Goal: Task Accomplishment & Management: Complete application form

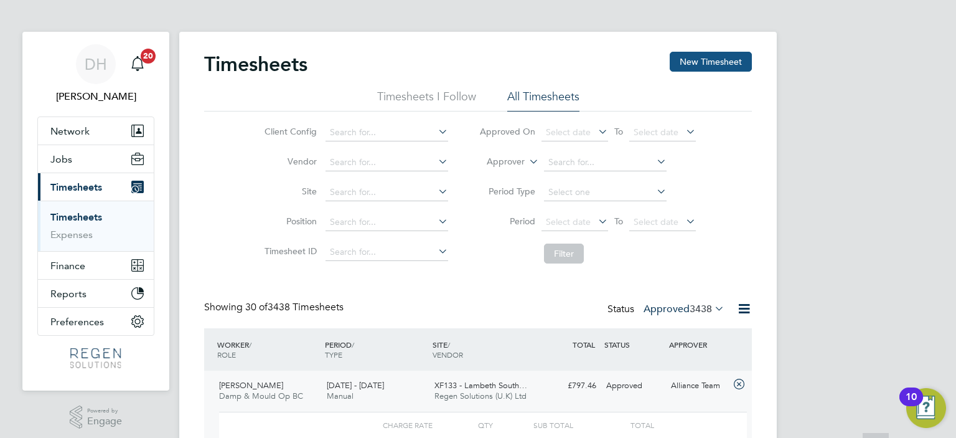
click at [717, 56] on button "New Timesheet" at bounding box center [711, 62] width 82 height 20
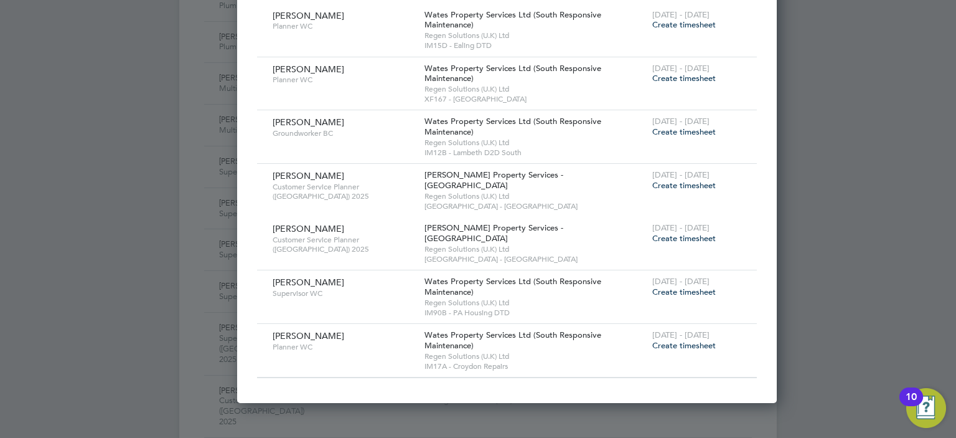
click at [652, 286] on span "Create timesheet" at bounding box center [683, 291] width 63 height 11
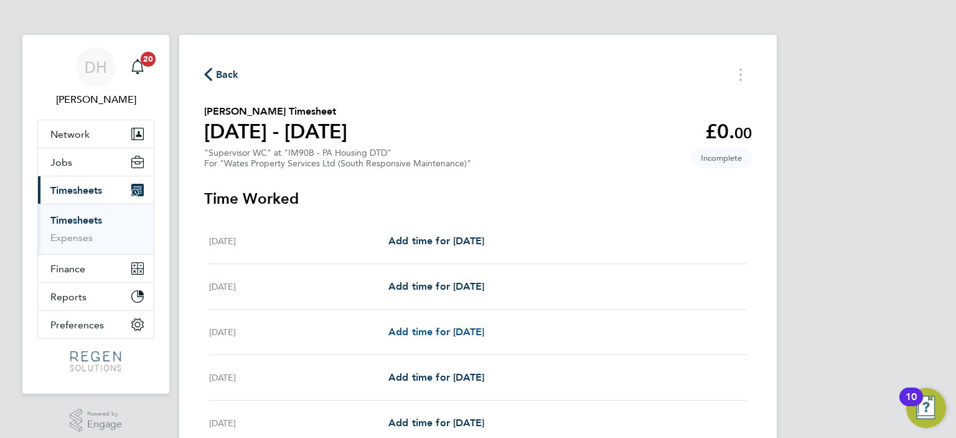
click at [469, 336] on span "Add time for [DATE]" at bounding box center [436, 331] width 96 height 12
select select "30"
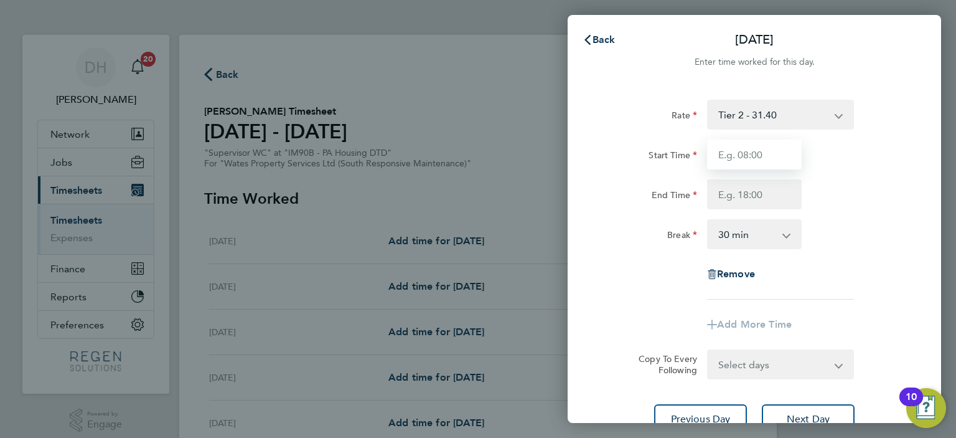
click at [750, 151] on input "Start Time" at bounding box center [754, 154] width 95 height 30
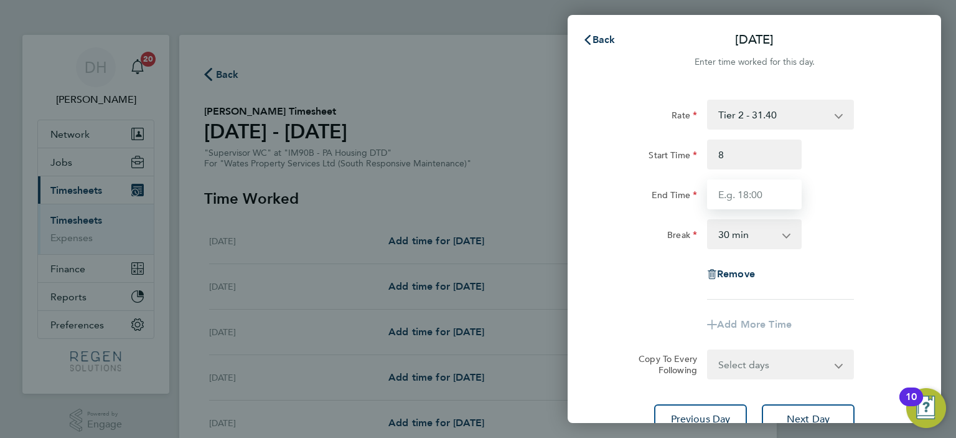
type input "08:00"
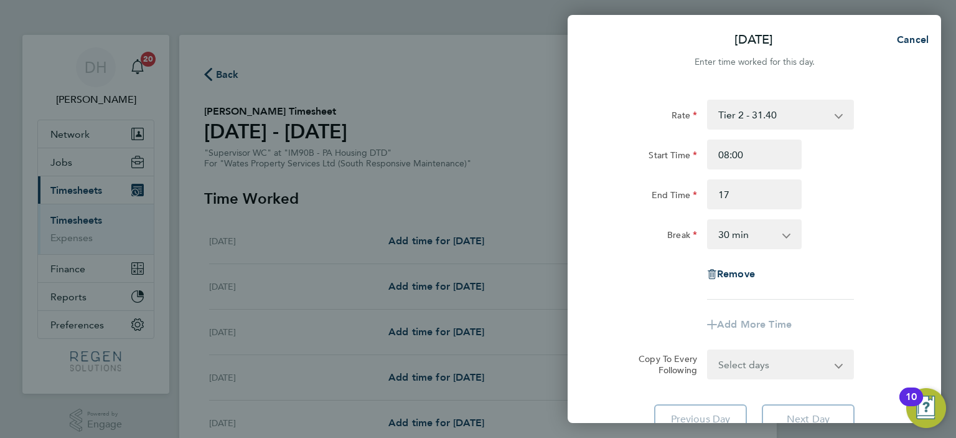
type input "17:00"
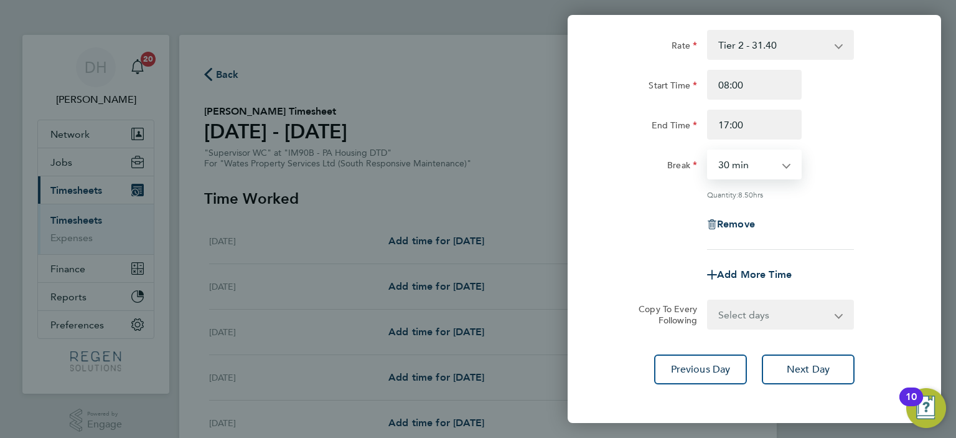
click at [815, 320] on select "Select days Day [DATE] [DATE] [DATE] [DATE]" at bounding box center [773, 314] width 131 height 27
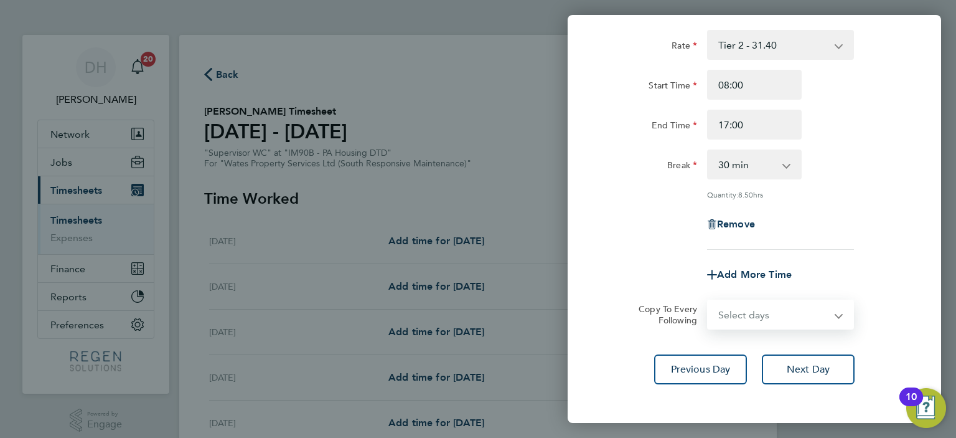
select select "TUE"
click at [708, 301] on select "Select days Day [DATE] [DATE] [DATE] [DATE]" at bounding box center [773, 314] width 131 height 27
select select "[DATE]"
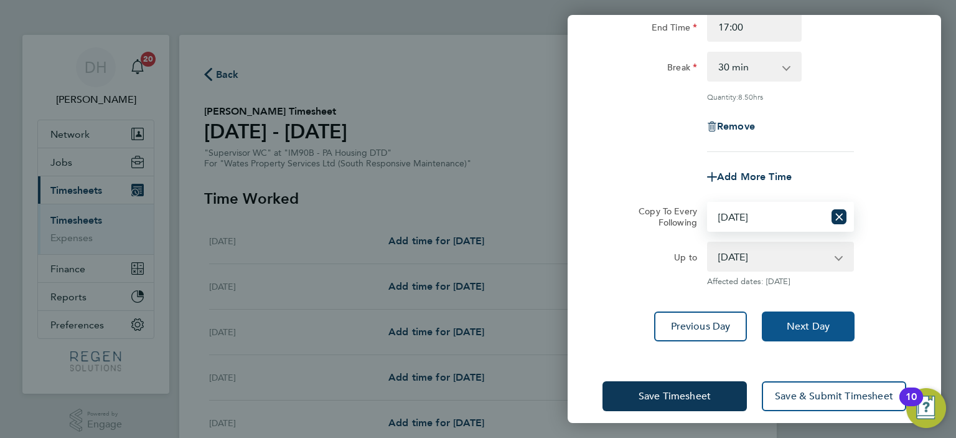
click at [819, 331] on button "Next Day" at bounding box center [808, 326] width 93 height 30
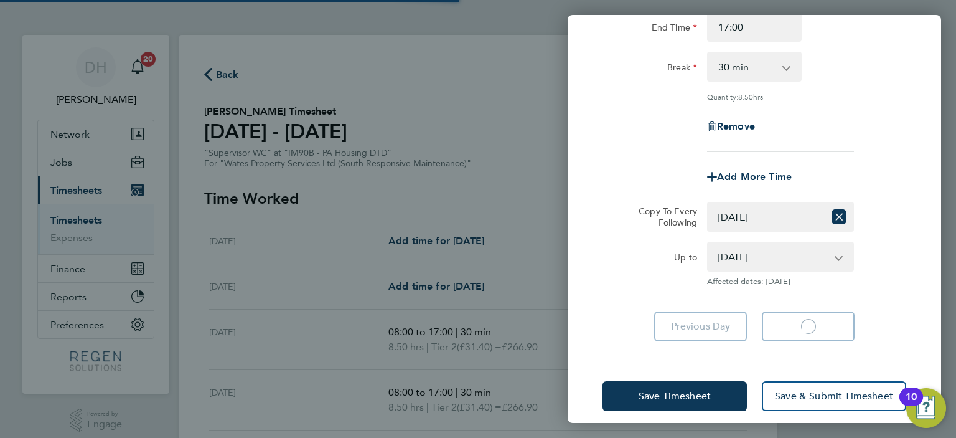
select select "30"
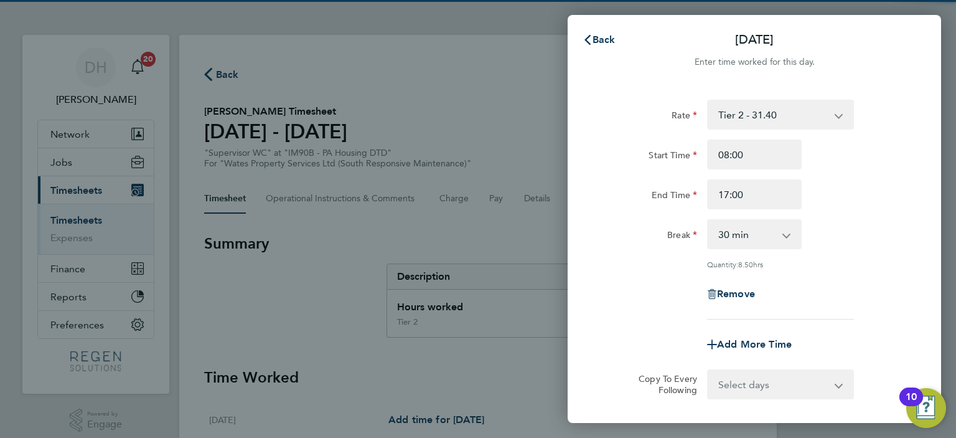
click at [777, 383] on select "Select days Day [DATE] [DATE] [DATE]" at bounding box center [773, 383] width 131 height 27
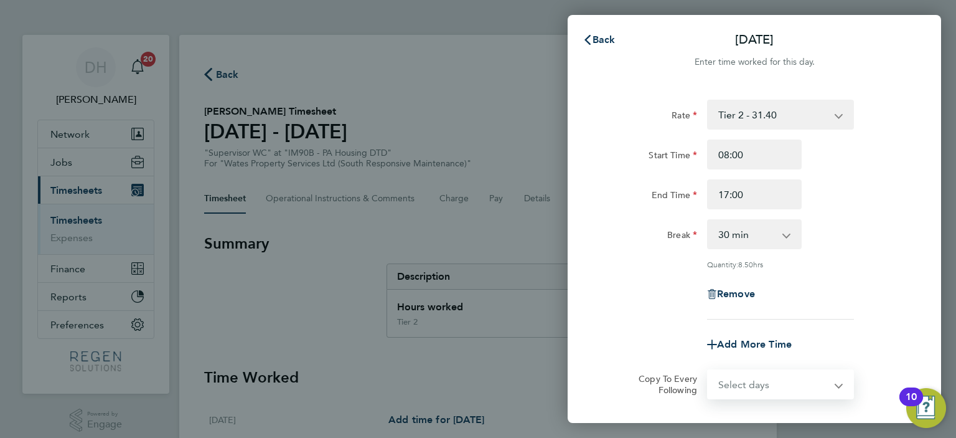
select select "WED"
click at [708, 370] on select "Select days Day [DATE] [DATE] [DATE]" at bounding box center [773, 383] width 131 height 27
select select "[DATE]"
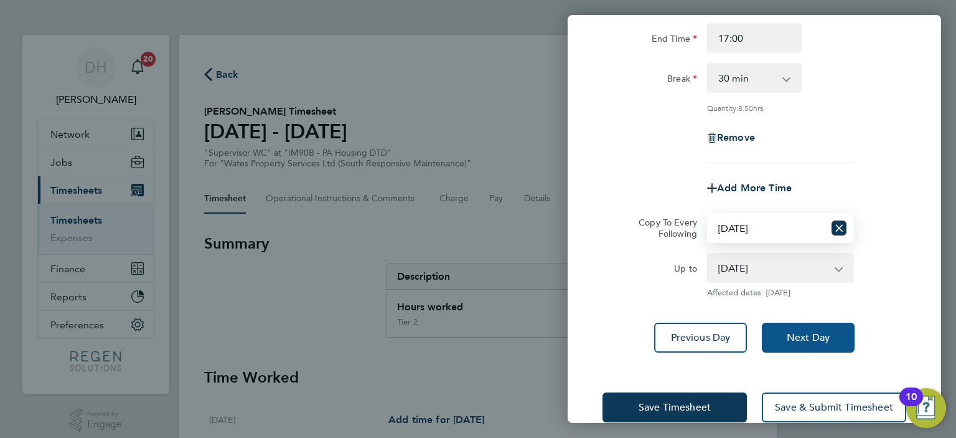
click at [813, 324] on button "Next Day" at bounding box center [808, 337] width 93 height 30
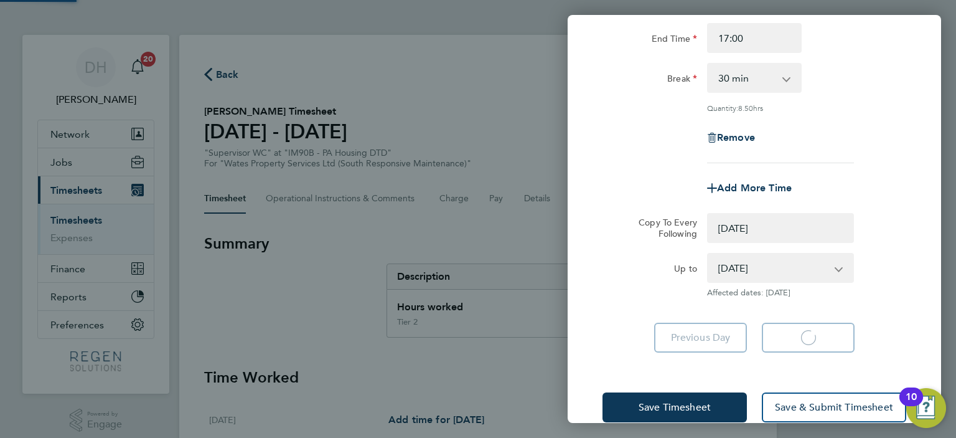
select select "0: null"
select select "30"
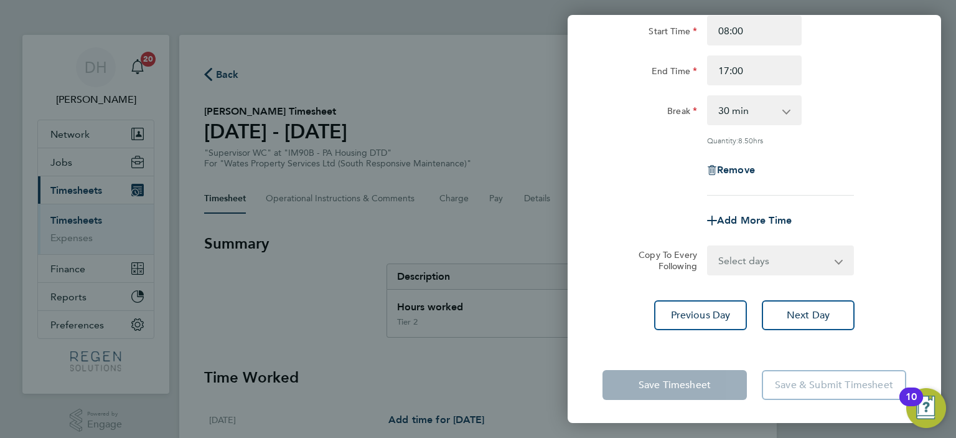
click at [814, 255] on select "Select days Day [DATE] [DATE]" at bounding box center [773, 259] width 131 height 27
select select "THU"
click at [708, 246] on select "Select days Day [DATE] [DATE]" at bounding box center [773, 259] width 131 height 27
select select "[DATE]"
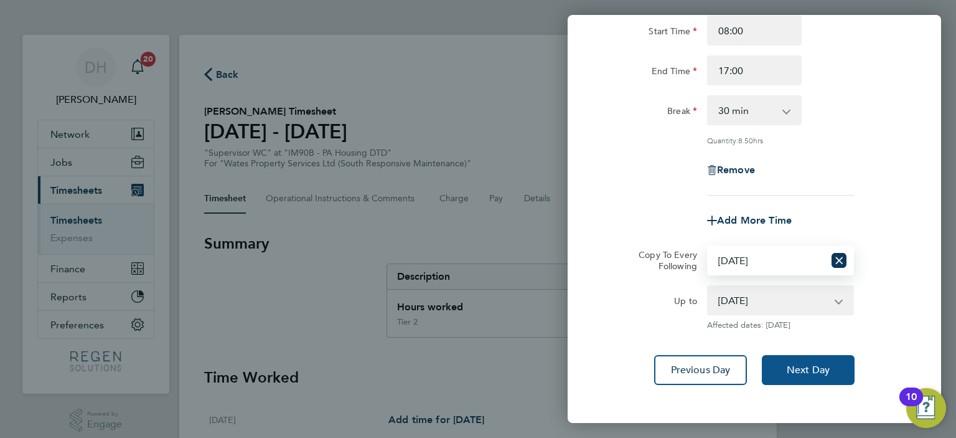
click at [812, 363] on span "Next Day" at bounding box center [808, 369] width 43 height 12
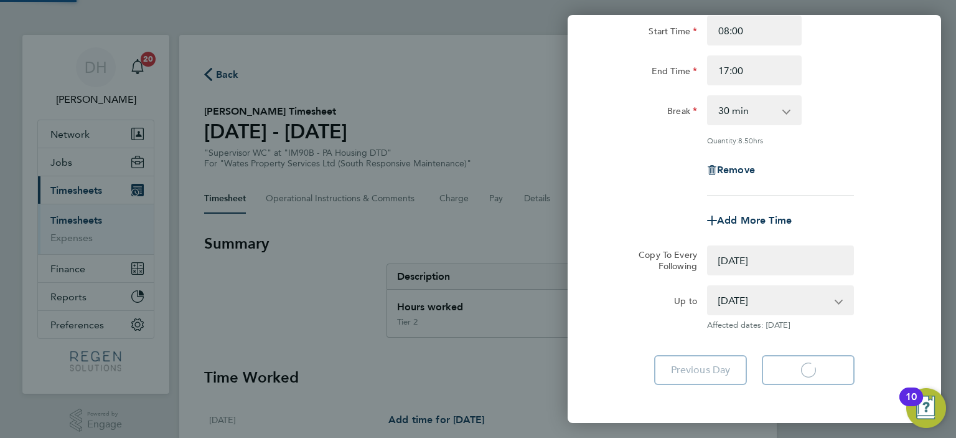
select select "0: null"
select select "30"
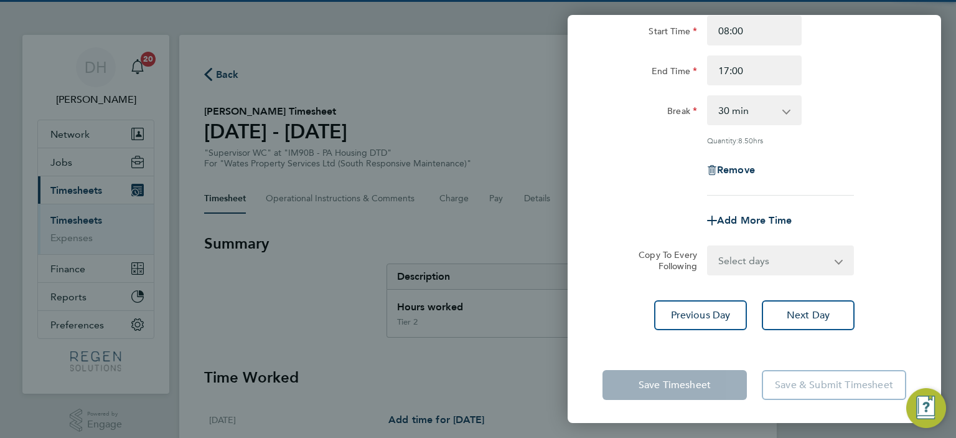
click at [797, 256] on select "Select days [DATE]" at bounding box center [773, 259] width 131 height 27
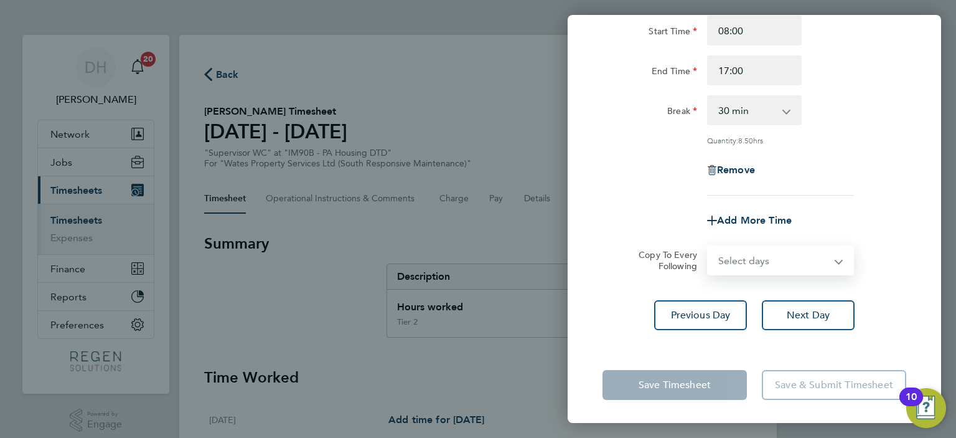
select select "FRI"
click at [708, 246] on select "Select days [DATE]" at bounding box center [773, 259] width 131 height 27
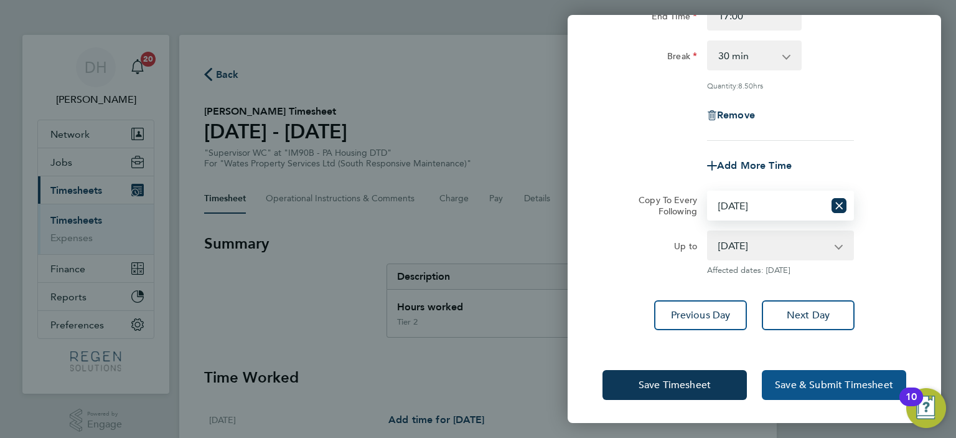
click at [814, 373] on button "Save & Submit Timesheet" at bounding box center [834, 385] width 144 height 30
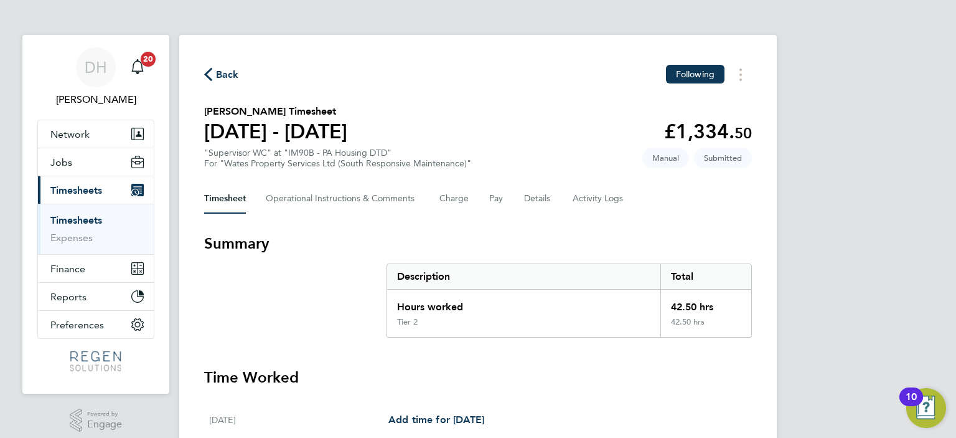
click at [227, 77] on span "Back" at bounding box center [227, 74] width 23 height 15
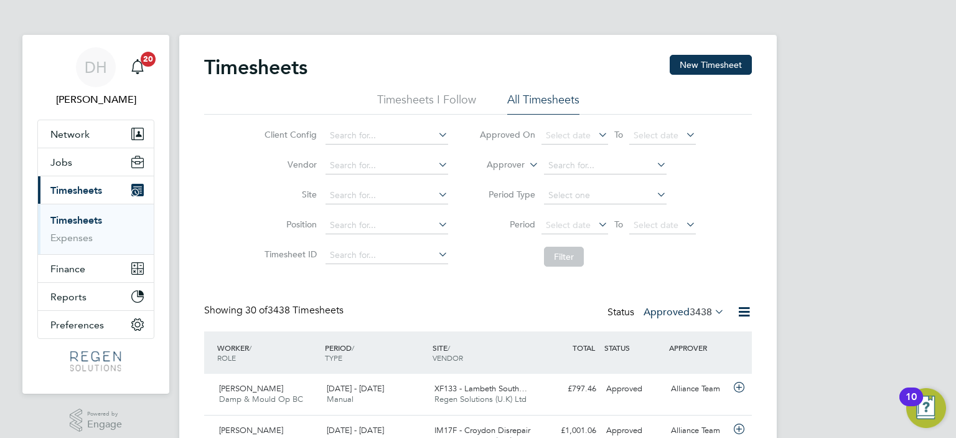
click at [682, 307] on label "Approved 3438" at bounding box center [684, 312] width 81 height 12
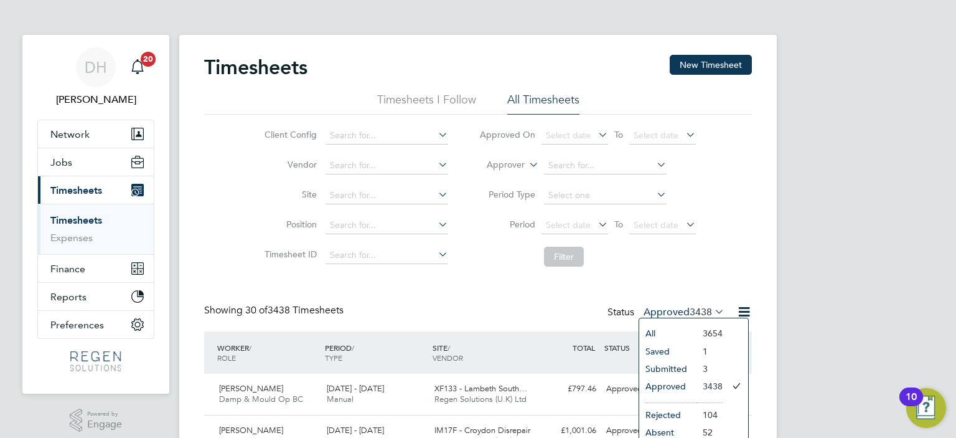
click at [674, 378] on li "Approved" at bounding box center [667, 385] width 57 height 17
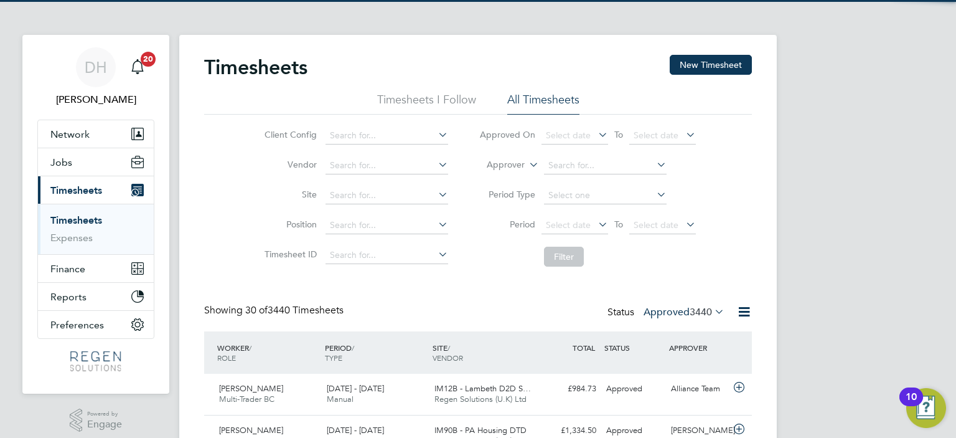
scroll to position [31, 108]
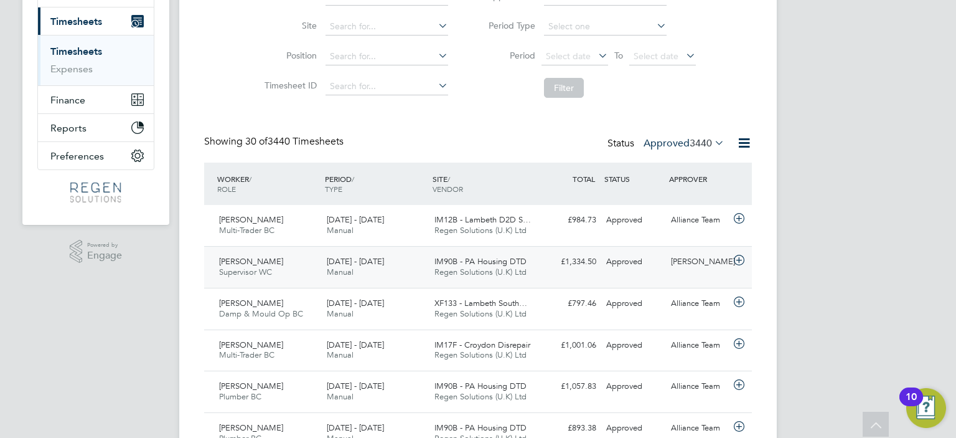
click at [495, 259] on span "IM90B - PA Housing DTD" at bounding box center [480, 261] width 92 height 11
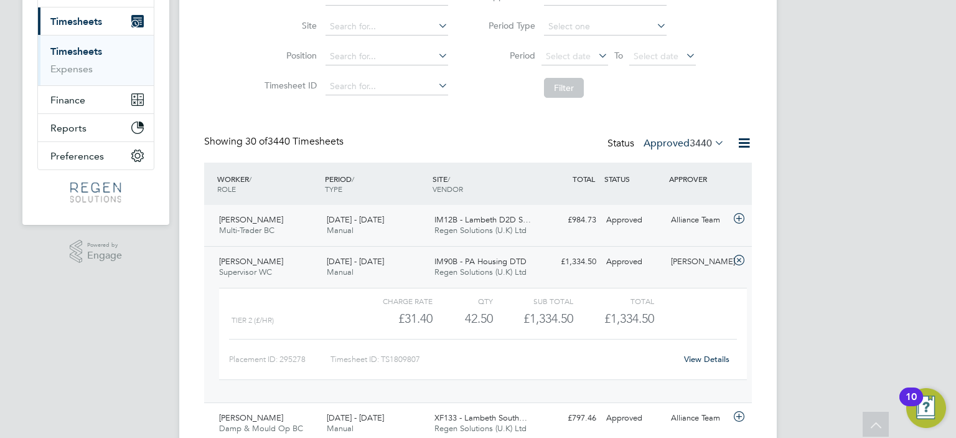
click at [383, 232] on div "[DATE] - [DATE] Manual" at bounding box center [376, 225] width 108 height 31
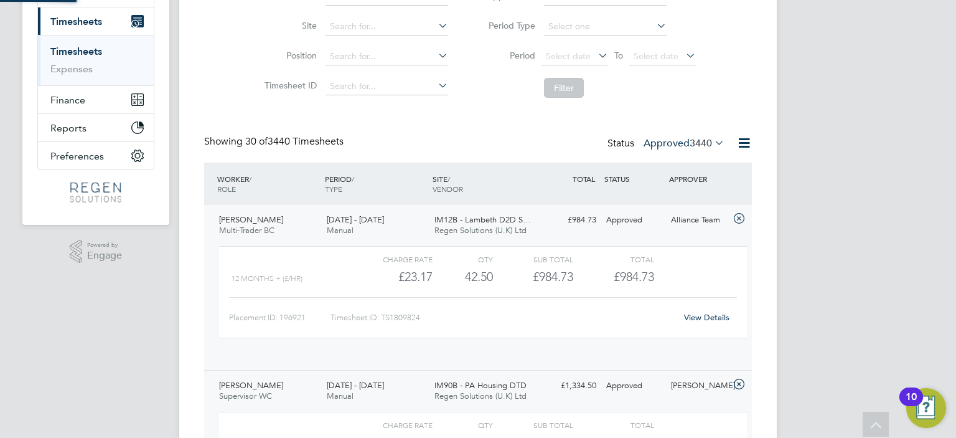
scroll to position [21, 121]
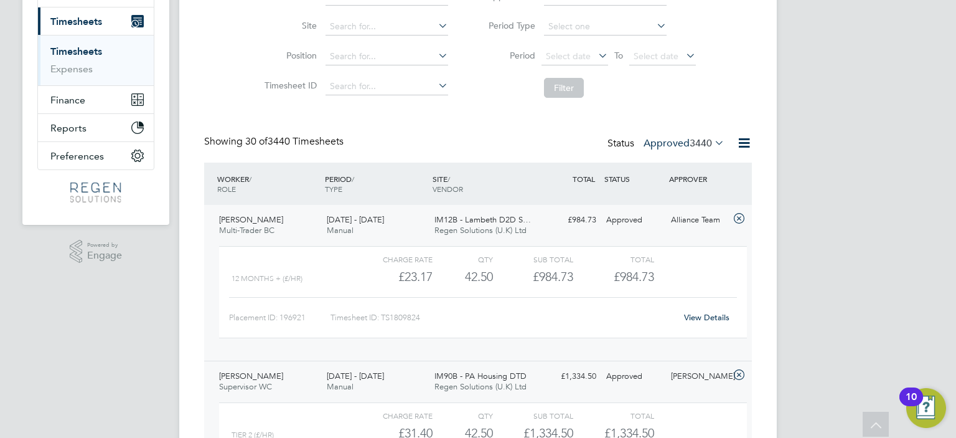
click at [686, 143] on label "Approved 3440" at bounding box center [684, 143] width 81 height 12
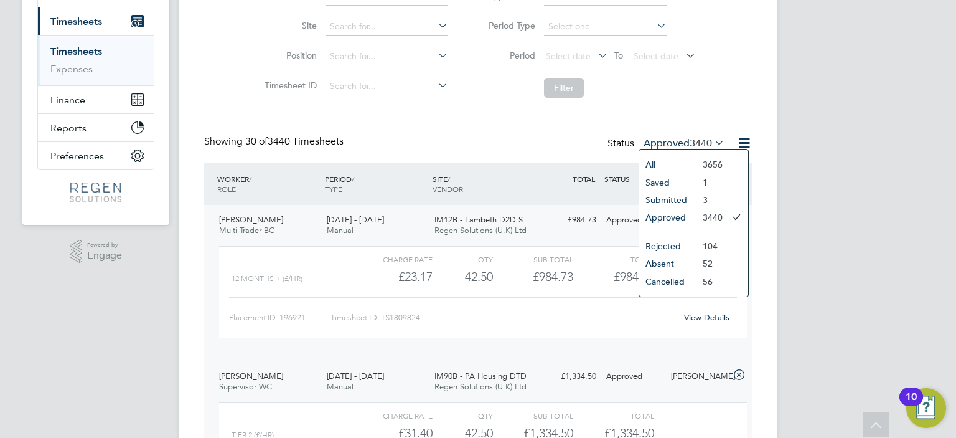
click at [680, 216] on li "Approved" at bounding box center [667, 216] width 57 height 17
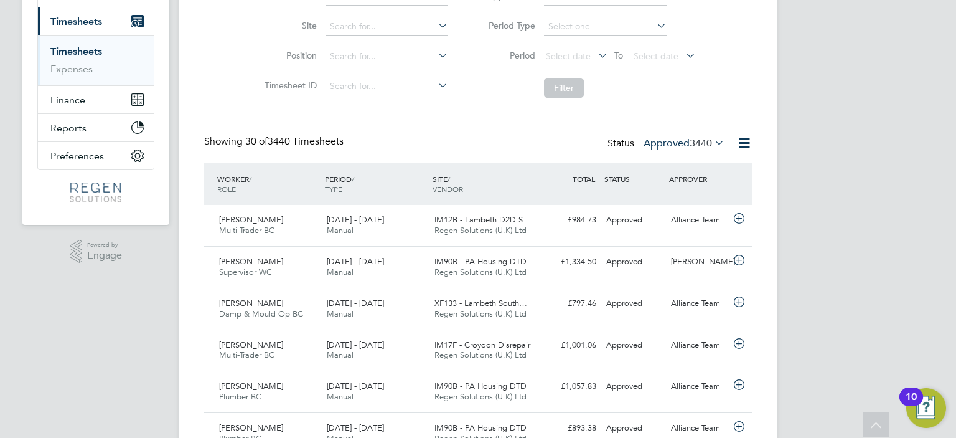
scroll to position [31, 108]
